Goal: Ask a question

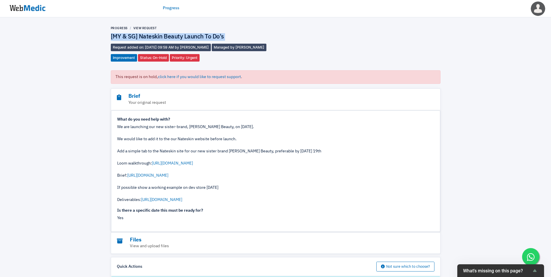
scroll to position [114, 0]
click at [28, 10] on img at bounding box center [27, 8] width 43 height 18
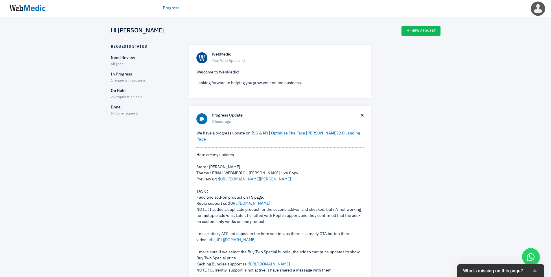
click at [118, 107] on p "Done" at bounding box center [145, 107] width 68 height 6
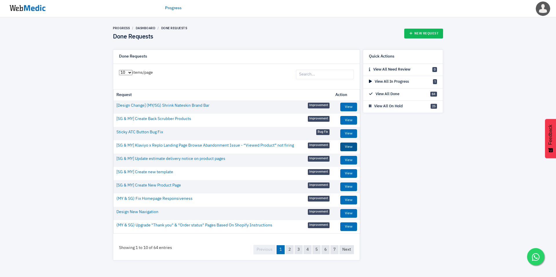
click at [346, 147] on link "View" at bounding box center [348, 147] width 17 height 9
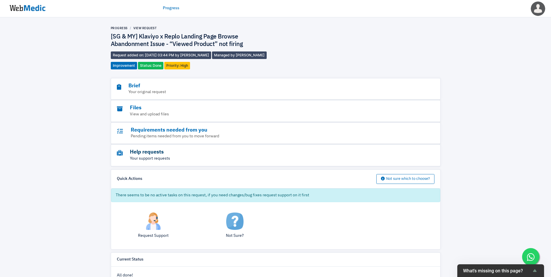
click at [140, 151] on h3 "Help requests" at bounding box center [260, 152] width 286 height 7
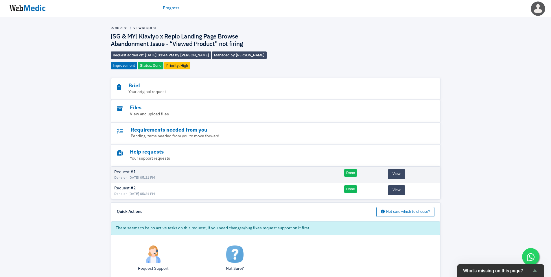
scroll to position [8, 0]
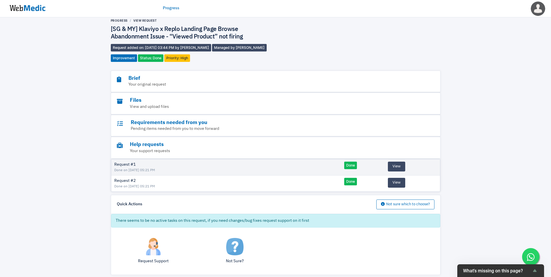
click at [151, 255] on img at bounding box center [153, 246] width 17 height 17
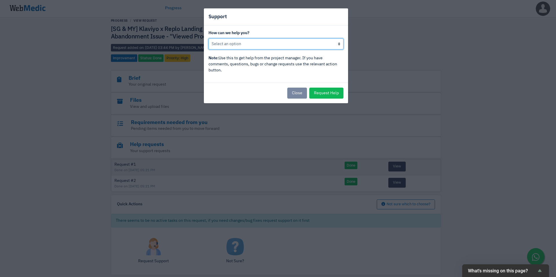
click at [263, 45] on select "Other, I would like to speak to the project manager" at bounding box center [275, 43] width 135 height 11
select select "Other, I would like to speak to the project manager"
click at [208, 38] on select "Other, I would like to speak to the project manager" at bounding box center [275, 43] width 135 height 11
click at [327, 93] on button "Request Help" at bounding box center [326, 93] width 34 height 11
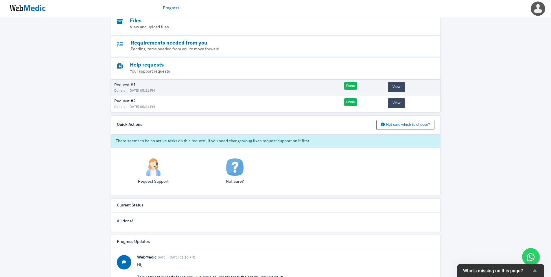
scroll to position [0, 0]
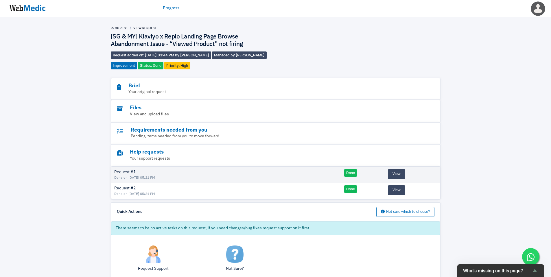
click at [38, 10] on img at bounding box center [27, 8] width 43 height 18
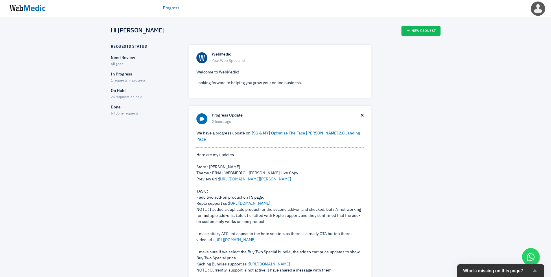
click at [121, 91] on p "On Hold" at bounding box center [145, 91] width 68 height 6
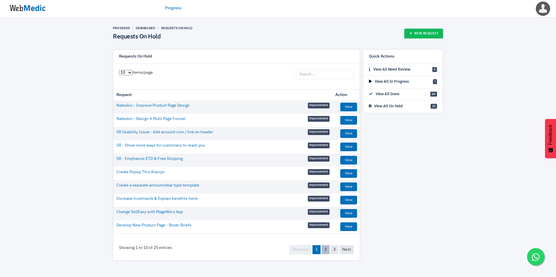
click at [324, 252] on link "2" at bounding box center [325, 249] width 8 height 9
click at [332, 251] on link "3" at bounding box center [334, 249] width 8 height 9
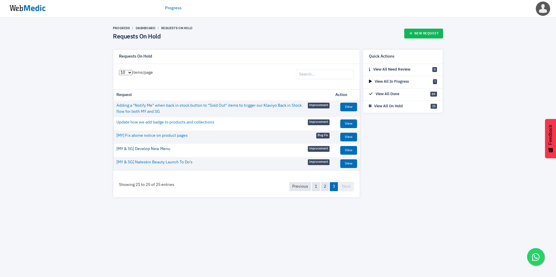
click at [150, 149] on link "[MY & SG] Develop New Menu" at bounding box center [143, 149] width 54 height 6
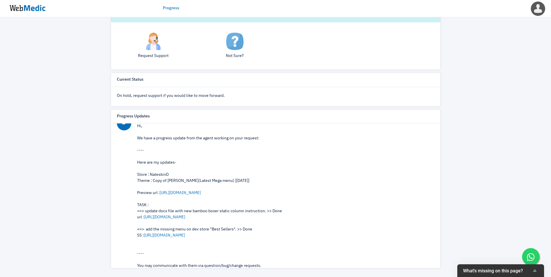
scroll to position [73, 0]
